Goal: Task Accomplishment & Management: Manage account settings

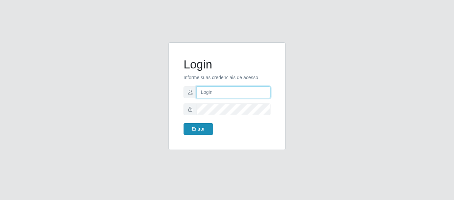
type input "[PERSON_NAME]"
click at [210, 128] on button "Entrar" at bounding box center [198, 129] width 29 height 12
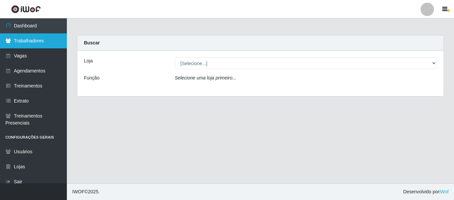
click at [34, 43] on link "Trabalhadores" at bounding box center [33, 40] width 67 height 15
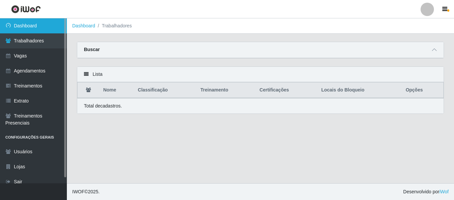
click at [33, 27] on link "Dashboard" at bounding box center [33, 25] width 67 height 15
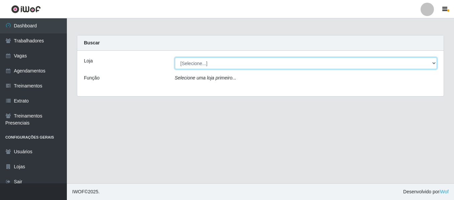
click at [295, 64] on select "[Selecione...] Castelinho Supermercado" at bounding box center [306, 63] width 262 height 12
select select "377"
click at [175, 57] on select "[Selecione...] Castelinho Supermercado" at bounding box center [306, 63] width 262 height 12
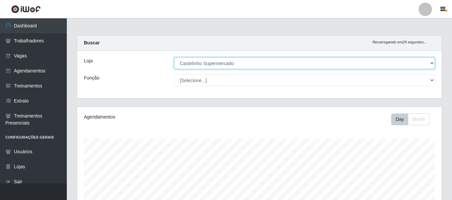
scroll to position [100, 0]
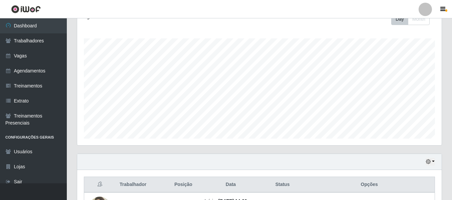
click at [418, 25] on div "Agendamentos Day Month" at bounding box center [259, 76] width 365 height 139
click at [418, 24] on button "Month" at bounding box center [419, 19] width 22 height 12
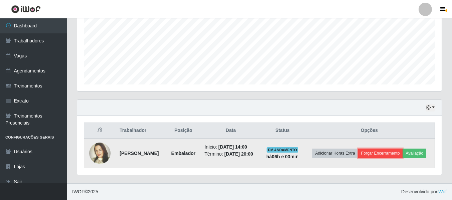
click at [403, 149] on button "Forçar Encerramento" at bounding box center [380, 153] width 45 height 9
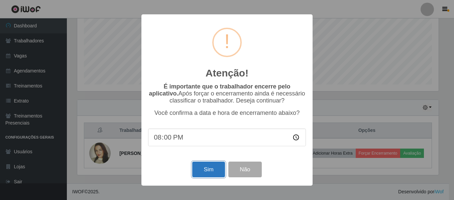
click at [214, 168] on button "Sim" at bounding box center [208, 170] width 32 height 16
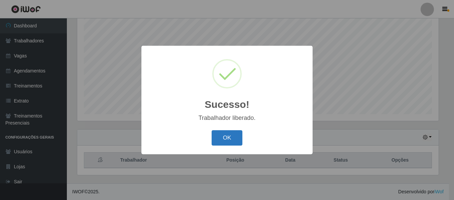
click at [228, 139] on button "OK" at bounding box center [227, 138] width 31 height 16
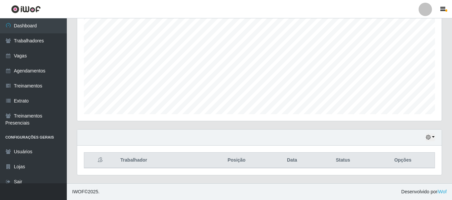
scroll to position [0, 0]
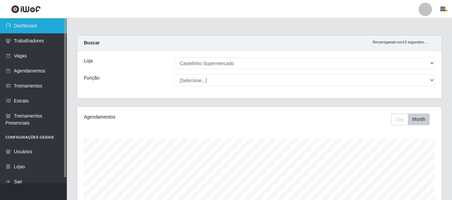
click at [39, 27] on link "Dashboard" at bounding box center [33, 25] width 67 height 15
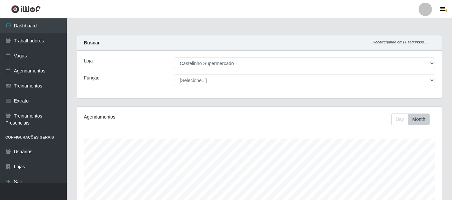
scroll to position [125, 0]
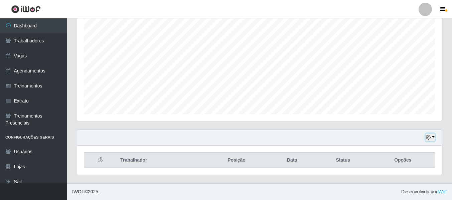
click at [432, 137] on button "button" at bounding box center [430, 138] width 9 height 8
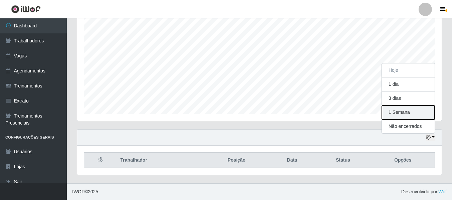
click at [403, 108] on button "1 Semana" at bounding box center [408, 113] width 53 height 14
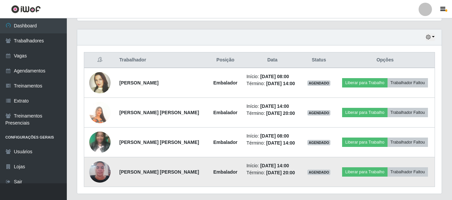
scroll to position [244, 0]
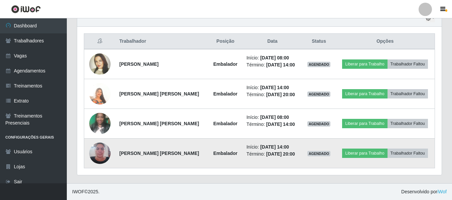
click at [105, 150] on img at bounding box center [99, 153] width 21 height 28
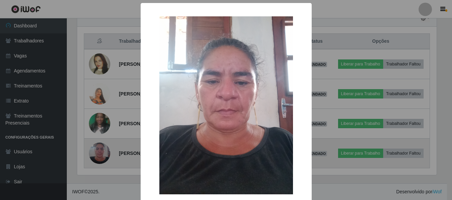
scroll to position [139, 361]
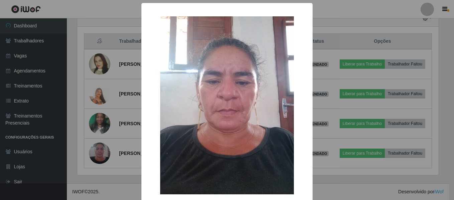
click at [103, 123] on div "× OK Cancel" at bounding box center [227, 100] width 454 height 200
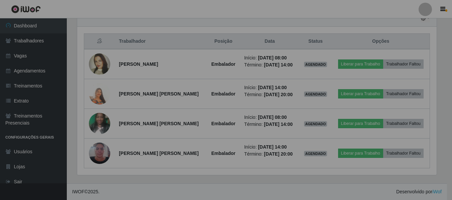
scroll to position [139, 365]
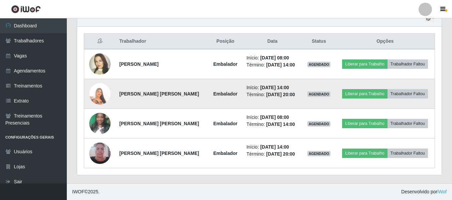
click at [103, 91] on img at bounding box center [99, 94] width 21 height 38
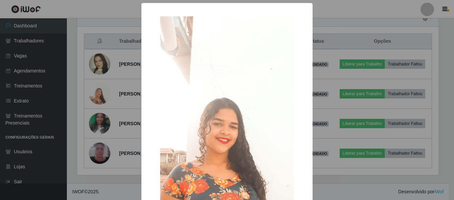
click at [83, 91] on div "× OK Cancel" at bounding box center [227, 100] width 454 height 200
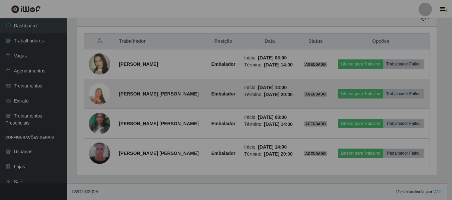
scroll to position [139, 365]
